Goal: Task Accomplishment & Management: Use online tool/utility

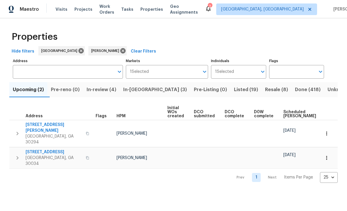
click at [101, 93] on span "In-review (4)" at bounding box center [102, 90] width 30 height 8
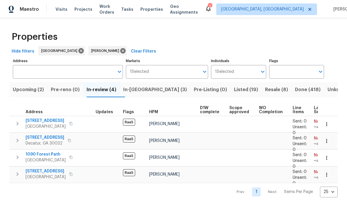
click at [37, 139] on span "1395 W Austin Rd" at bounding box center [45, 138] width 39 height 6
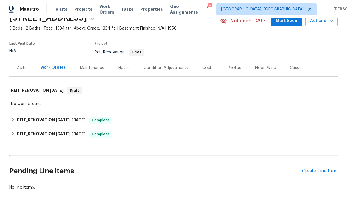
scroll to position [29, 0]
click at [325, 172] on div "Create Line Item" at bounding box center [320, 171] width 36 height 6
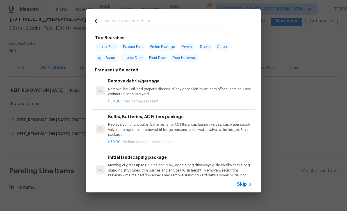
click at [175, 21] on input "text" at bounding box center [165, 21] width 123 height 9
click at [325, 73] on div "Top Searches Interior Paint Exterior Paint Prelim Package Drywall Debris Carpet…" at bounding box center [173, 101] width 347 height 202
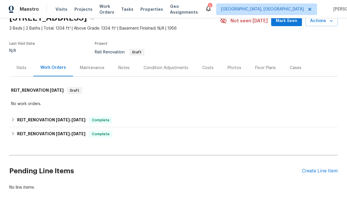
click at [322, 174] on div "Create Line Item" at bounding box center [320, 171] width 36 height 6
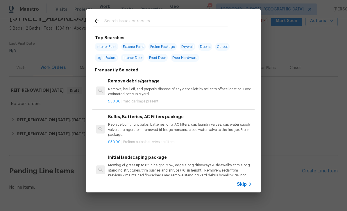
click at [244, 184] on span "Skip" at bounding box center [242, 184] width 10 height 6
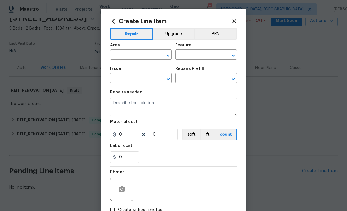
click at [148, 57] on input "text" at bounding box center [132, 55] width 45 height 9
click at [143, 77] on li "Interior Overall" at bounding box center [141, 78] width 62 height 10
type input "Interior Overall"
click at [193, 57] on input "text" at bounding box center [197, 55] width 45 height 9
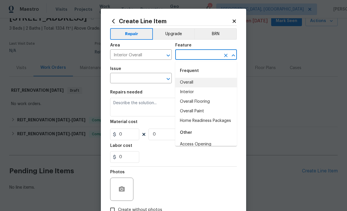
click at [197, 79] on li "Overall" at bounding box center [206, 83] width 62 height 10
type input "Overall"
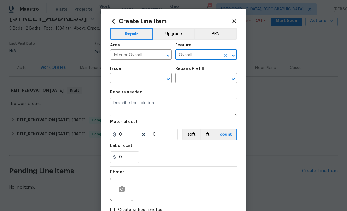
click at [146, 79] on input "text" at bounding box center [132, 78] width 45 height 9
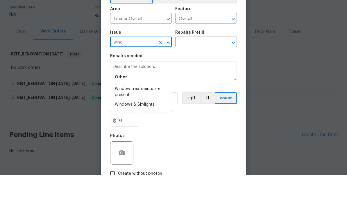
scroll to position [19, 0]
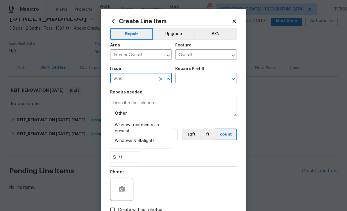
click at [153, 136] on li "Windows & Skylights" at bounding box center [141, 141] width 62 height 10
type input "Windows & Skylights"
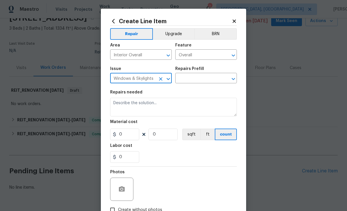
click at [201, 79] on input "text" at bounding box center [197, 78] width 45 height 9
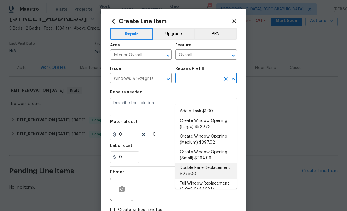
click at [231, 163] on li "Double Pane Replacement $275.00" at bounding box center [206, 171] width 62 height 16
type input "Double Pane Replacement $275.00"
type textarea "Remove, replace and reglaze the broken/damaged thermal double pane of glass wit…"
type input "1"
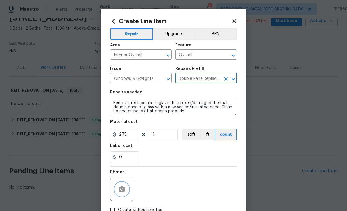
click at [127, 189] on button "button" at bounding box center [122, 189] width 14 height 14
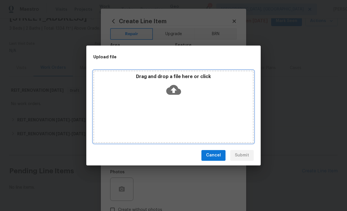
click at [174, 90] on icon at bounding box center [173, 89] width 15 height 15
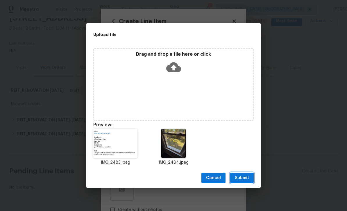
click at [249, 179] on button "Submit" at bounding box center [242, 178] width 24 height 11
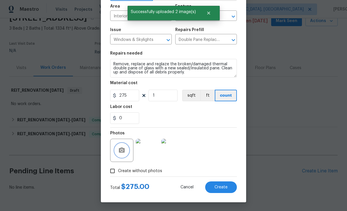
scroll to position [40, 0]
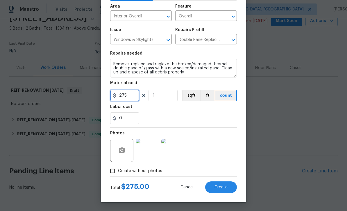
click at [134, 97] on input "275" at bounding box center [124, 96] width 29 height 12
type input "295"
click at [229, 188] on button "Create" at bounding box center [221, 187] width 32 height 12
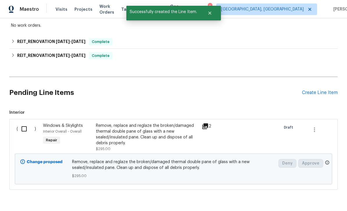
scroll to position [107, 0]
click at [23, 123] on input "checkbox" at bounding box center [26, 129] width 17 height 12
checkbox input "true"
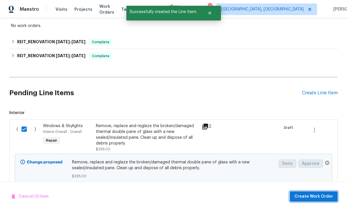
click at [325, 197] on span "Create Work Order" at bounding box center [313, 196] width 39 height 7
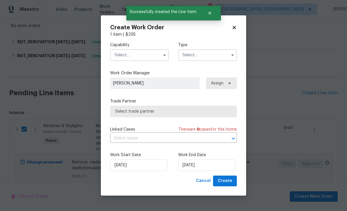
click at [151, 53] on input "text" at bounding box center [139, 55] width 59 height 12
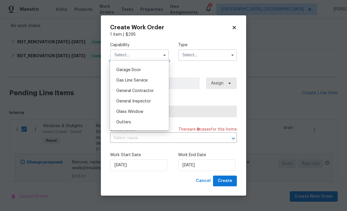
scroll to position [266, 0]
click at [155, 80] on div "General Contractor" at bounding box center [139, 79] width 56 height 10
type input "General Contractor"
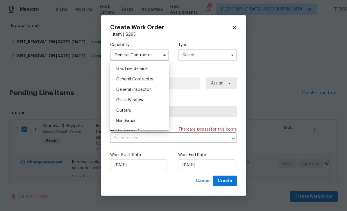
click at [203, 60] on input "text" at bounding box center [207, 55] width 59 height 12
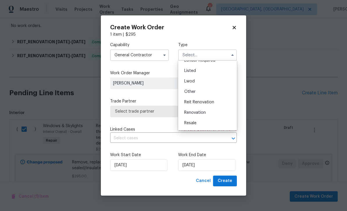
scroll to position [48, 0]
click at [217, 103] on div "Reit Renovation" at bounding box center [207, 103] width 56 height 10
type input "Reit Renovation"
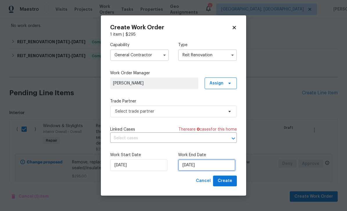
click at [211, 166] on input "[DATE]" at bounding box center [206, 165] width 57 height 12
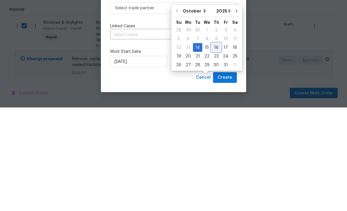
click at [215, 147] on div "16" at bounding box center [215, 151] width 9 height 8
type input "[DATE]"
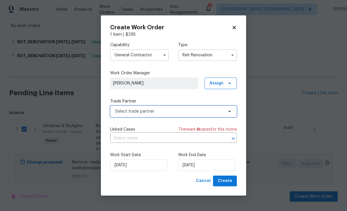
click at [221, 114] on span "Select trade partner" at bounding box center [169, 112] width 108 height 6
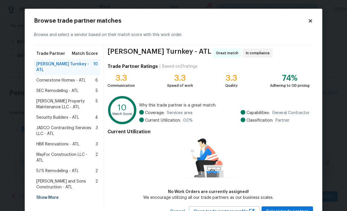
click at [83, 98] on span "[PERSON_NAME] Property Maintenance LLC - ATL" at bounding box center [65, 104] width 59 height 12
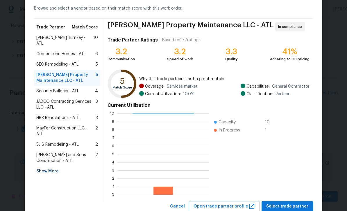
scroll to position [28, 0]
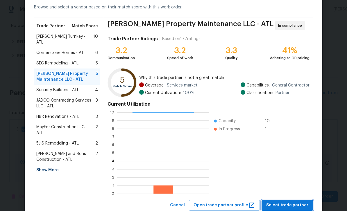
click at [299, 207] on span "Select trade partner" at bounding box center [287, 205] width 42 height 7
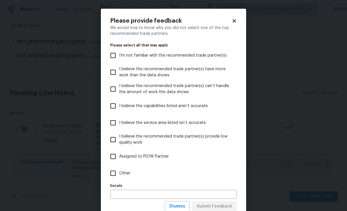
scroll to position [0, 0]
click at [191, 56] on span "I’m not familiar with the recommended trade partner(s)" at bounding box center [172, 56] width 107 height 6
click at [119, 56] on input "I’m not familiar with the recommended trade partner(s)" at bounding box center [113, 55] width 12 height 12
checkbox input "true"
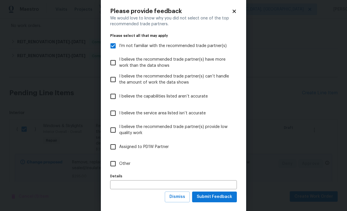
scroll to position [10, 0]
click at [226, 198] on span "Submit Feedback" at bounding box center [214, 196] width 35 height 7
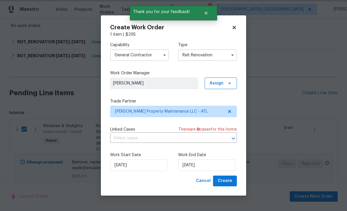
scroll to position [0, 0]
click at [232, 181] on button "Create" at bounding box center [225, 181] width 24 height 11
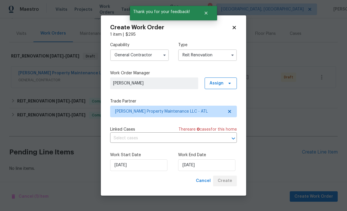
scroll to position [44, 0]
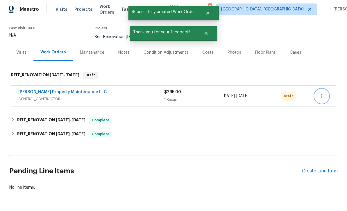
click at [321, 93] on icon "button" at bounding box center [321, 96] width 7 height 7
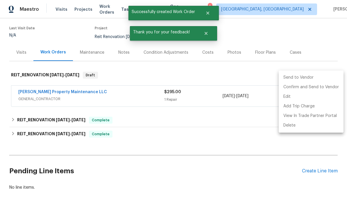
click at [310, 77] on li "Send to Vendor" at bounding box center [310, 78] width 65 height 10
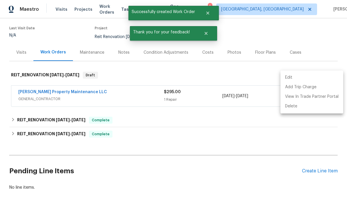
click at [272, 124] on div at bounding box center [173, 105] width 347 height 211
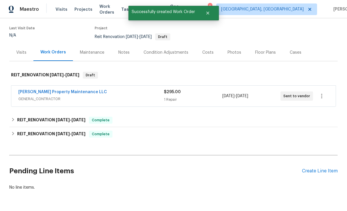
click at [122, 50] on div "Notes" at bounding box center [123, 53] width 11 height 6
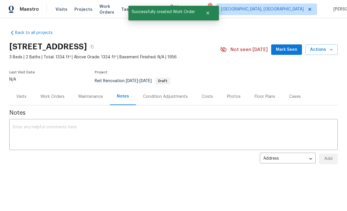
click at [240, 132] on textarea at bounding box center [173, 135] width 321 height 20
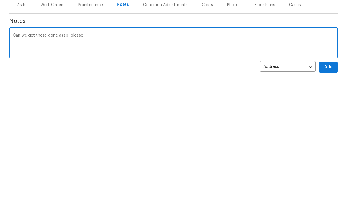
click at [11, 120] on div "Can we get these done asap, please x ​" at bounding box center [173, 135] width 328 height 30
click at [13, 125] on textarea "Can we get these done asap, please" at bounding box center [173, 135] width 321 height 20
type textarea "Hey [PERSON_NAME] Can we get these done asap, please"
click at [329, 155] on span "Add" at bounding box center [327, 158] width 9 height 7
